Goal: Task Accomplishment & Management: Use online tool/utility

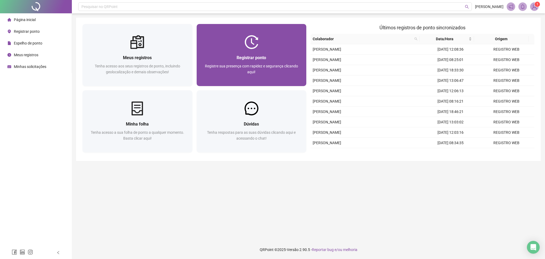
click at [279, 61] on div "Registrar ponto Registre sua presença com rapidez e segurança clicando aqui!" at bounding box center [251, 67] width 97 height 26
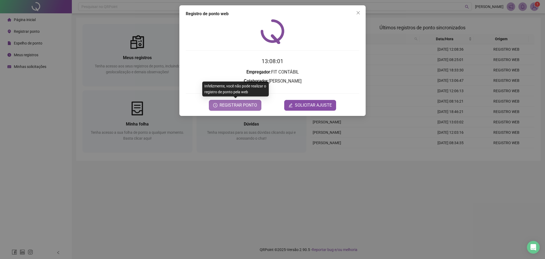
click at [247, 108] on span "REGISTRAR PONTO" at bounding box center [239, 105] width 38 height 6
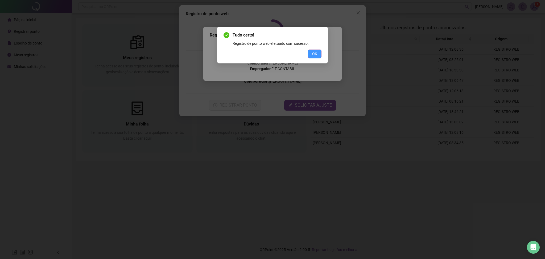
click at [314, 55] on span "OK" at bounding box center [314, 54] width 5 height 6
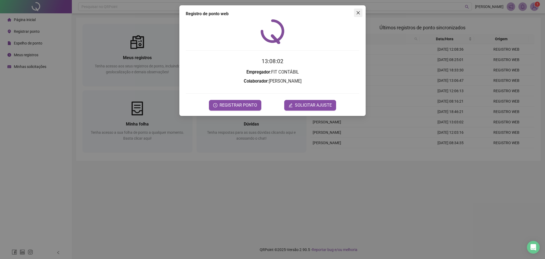
click at [357, 14] on icon "close" at bounding box center [358, 12] width 3 height 3
